Goal: Task Accomplishment & Management: Check status

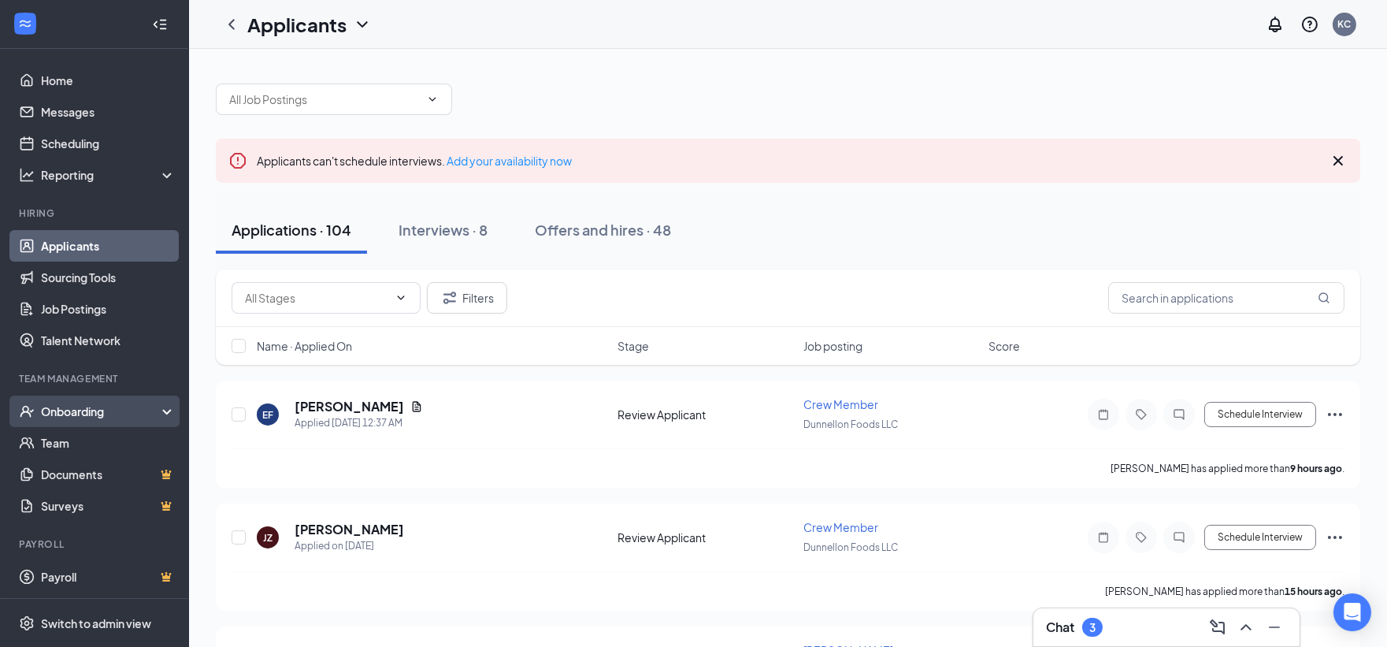
click at [87, 404] on div "Onboarding" at bounding box center [101, 411] width 121 height 16
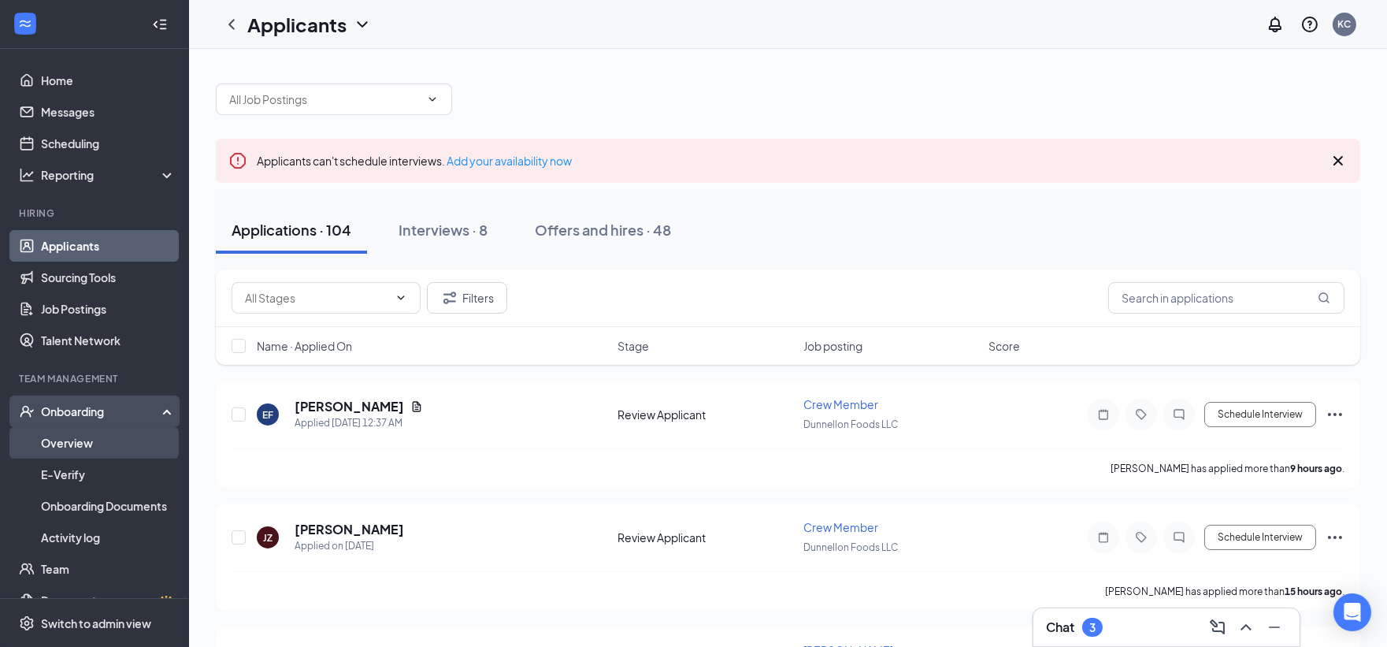
click at [90, 453] on link "Overview" at bounding box center [108, 443] width 135 height 32
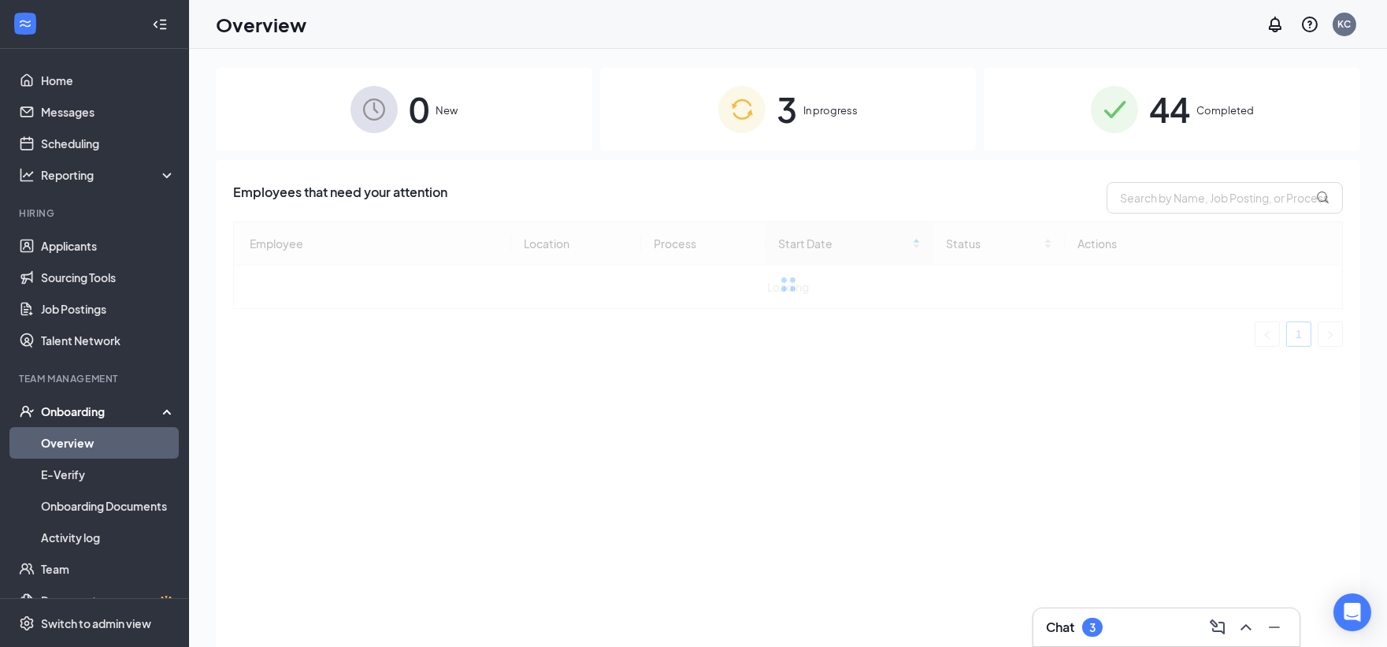
click at [869, 83] on div "3 In progress" at bounding box center [788, 109] width 376 height 83
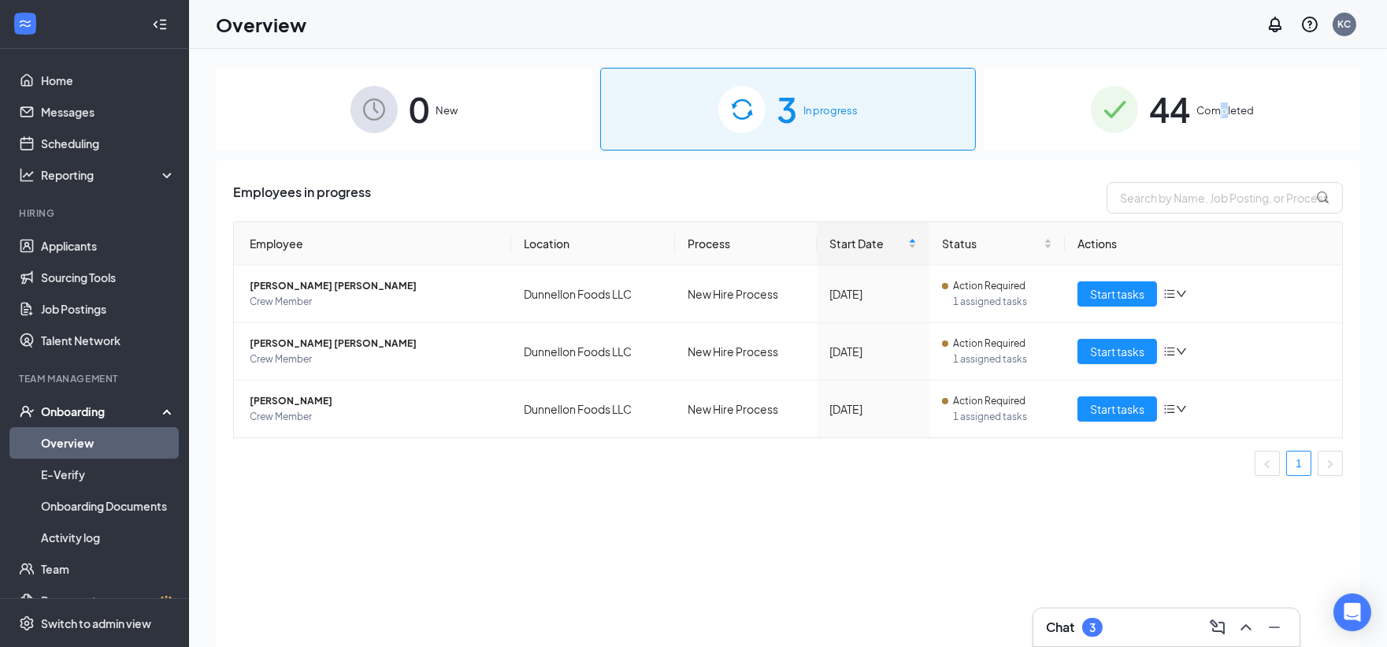
click at [1225, 122] on div "44 Completed" at bounding box center [1172, 109] width 376 height 83
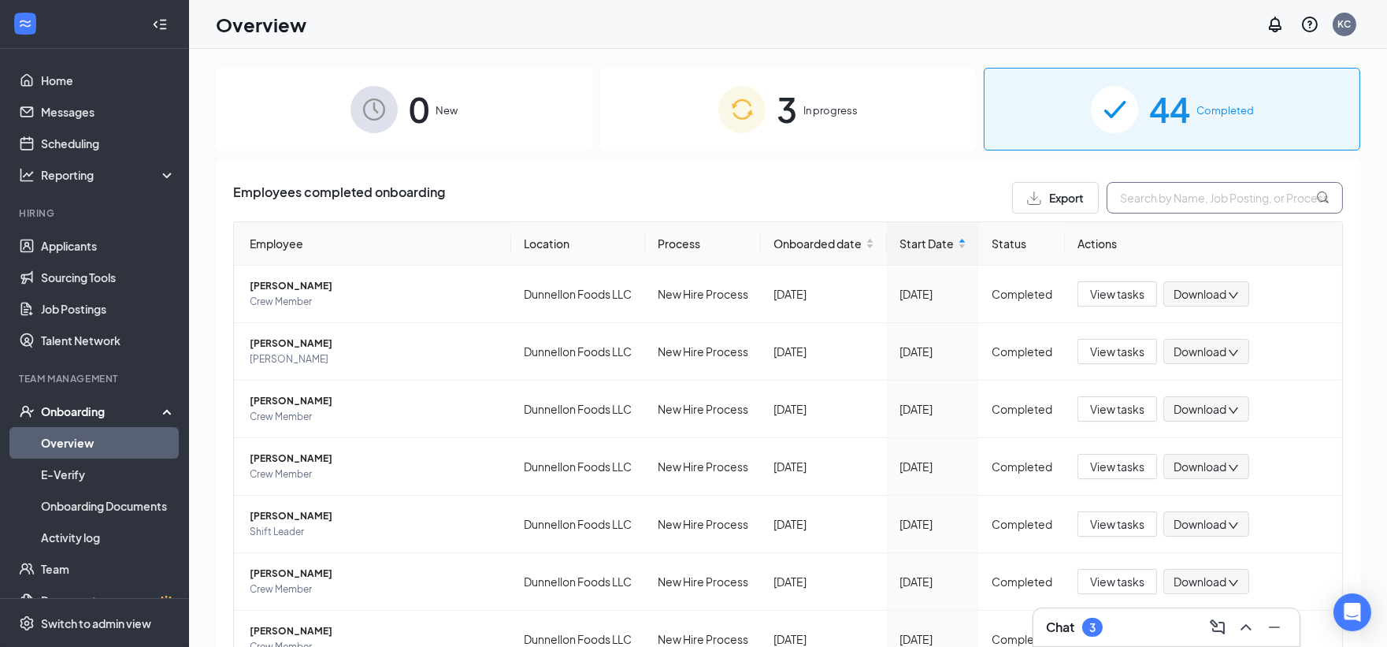
click at [1155, 201] on input "text" at bounding box center [1224, 198] width 236 height 32
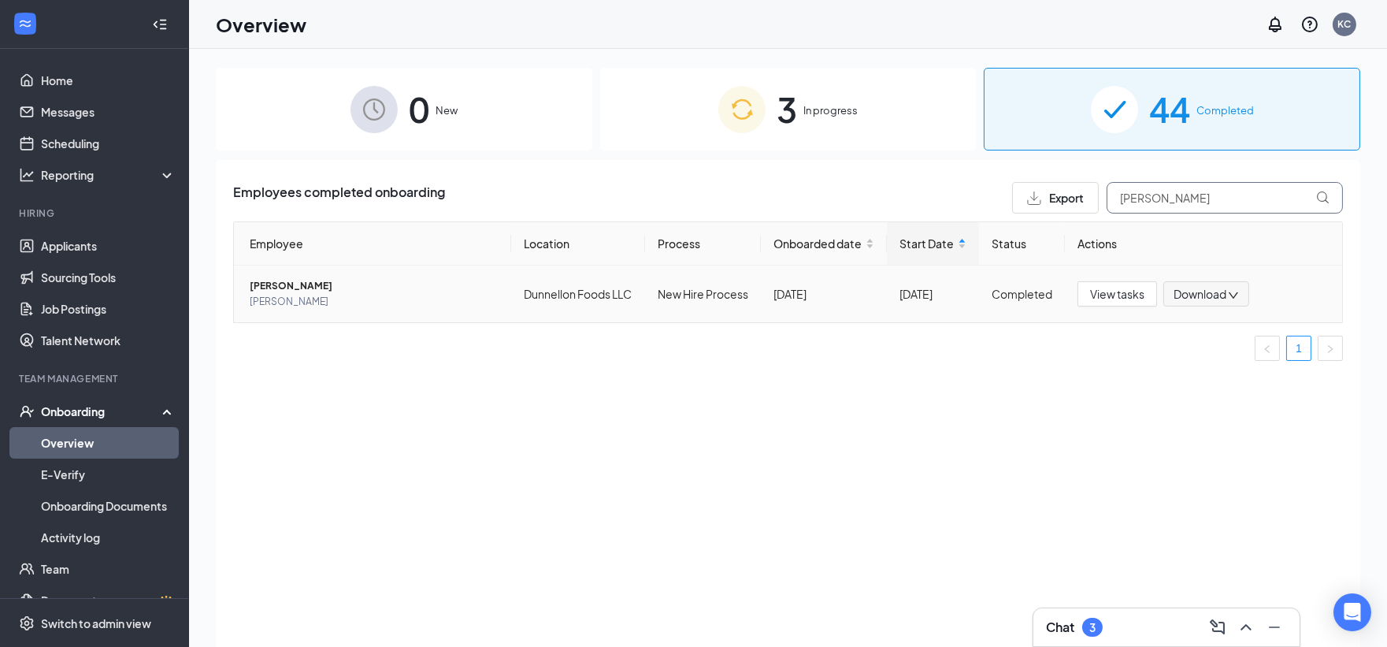
type input "[PERSON_NAME]"
click at [324, 280] on span "[PERSON_NAME]" at bounding box center [374, 286] width 249 height 16
